Goal: Transaction & Acquisition: Purchase product/service

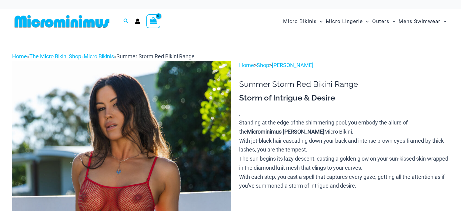
scroll to position [54, 0]
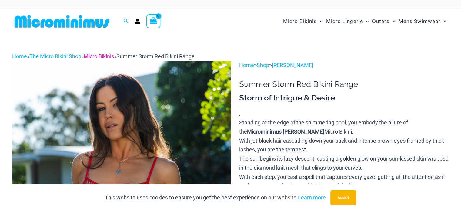
click at [108, 57] on link "Micro Bikinis" at bounding box center [99, 56] width 30 height 6
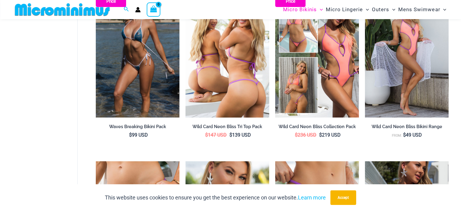
scroll to position [299, 0]
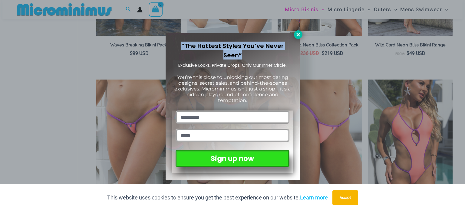
click at [294, 35] on div "“The Hottest Styles You’ve Never Seen” Exclusive Looks. Private Drops. Only Our…" at bounding box center [233, 106] width 134 height 147
click at [296, 34] on icon at bounding box center [298, 34] width 5 height 5
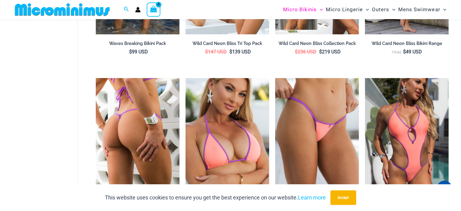
click at [131, 108] on img at bounding box center [138, 140] width 84 height 125
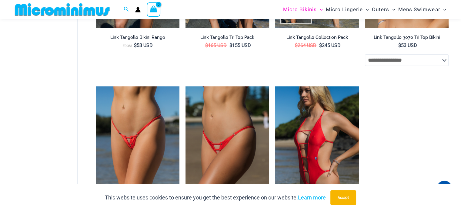
scroll to position [663, 0]
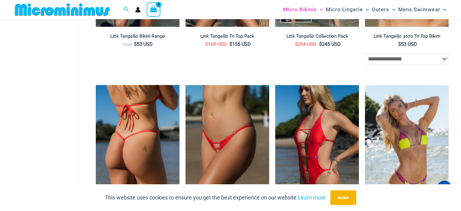
click at [131, 141] on img at bounding box center [138, 147] width 84 height 125
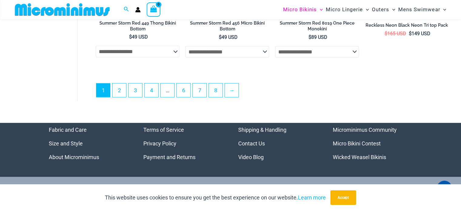
scroll to position [1602, 0]
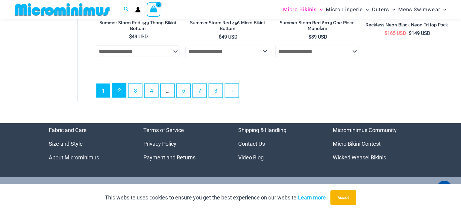
click at [122, 87] on link "2" at bounding box center [119, 90] width 14 height 14
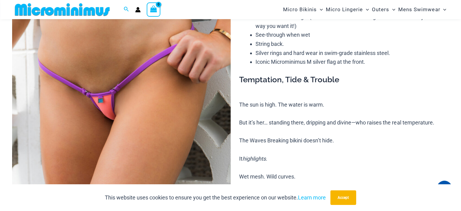
scroll to position [89, 0]
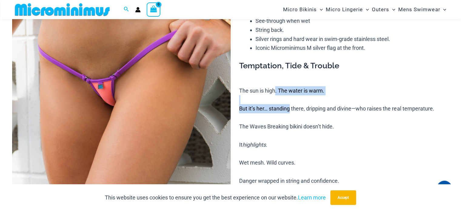
drag, startPoint x: 276, startPoint y: 90, endPoint x: 288, endPoint y: 111, distance: 24.8
click at [288, 111] on p "The sun is high. The water is warm. But it’s her… standing there, dripping and …" at bounding box center [344, 171] width 210 height 171
click at [289, 111] on p "The sun is high. The water is warm. But it’s her… standing there, dripping and …" at bounding box center [344, 171] width 210 height 171
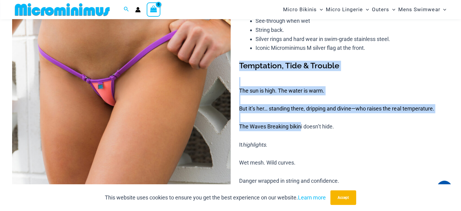
drag, startPoint x: 300, startPoint y: 122, endPoint x: 281, endPoint y: 76, distance: 49.9
click at [281, 76] on div "Temptation, Tide & Trouble The sun is high. The water is warm. But it’s her… st…" at bounding box center [344, 159] width 210 height 196
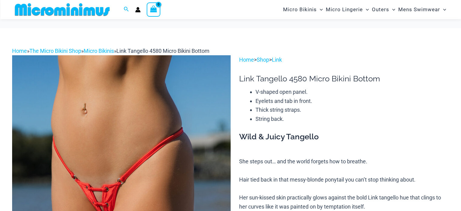
scroll to position [59, 0]
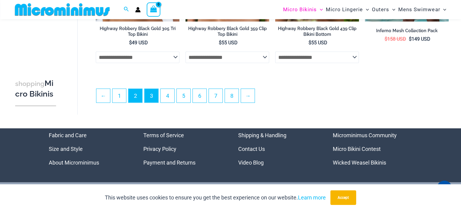
scroll to position [1480, 0]
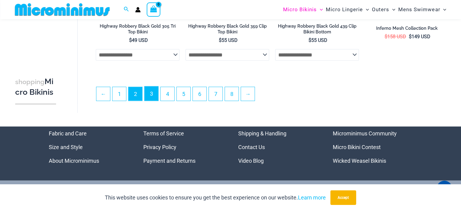
click at [150, 91] on link "3" at bounding box center [152, 93] width 14 height 14
